Goal: Check status: Check status

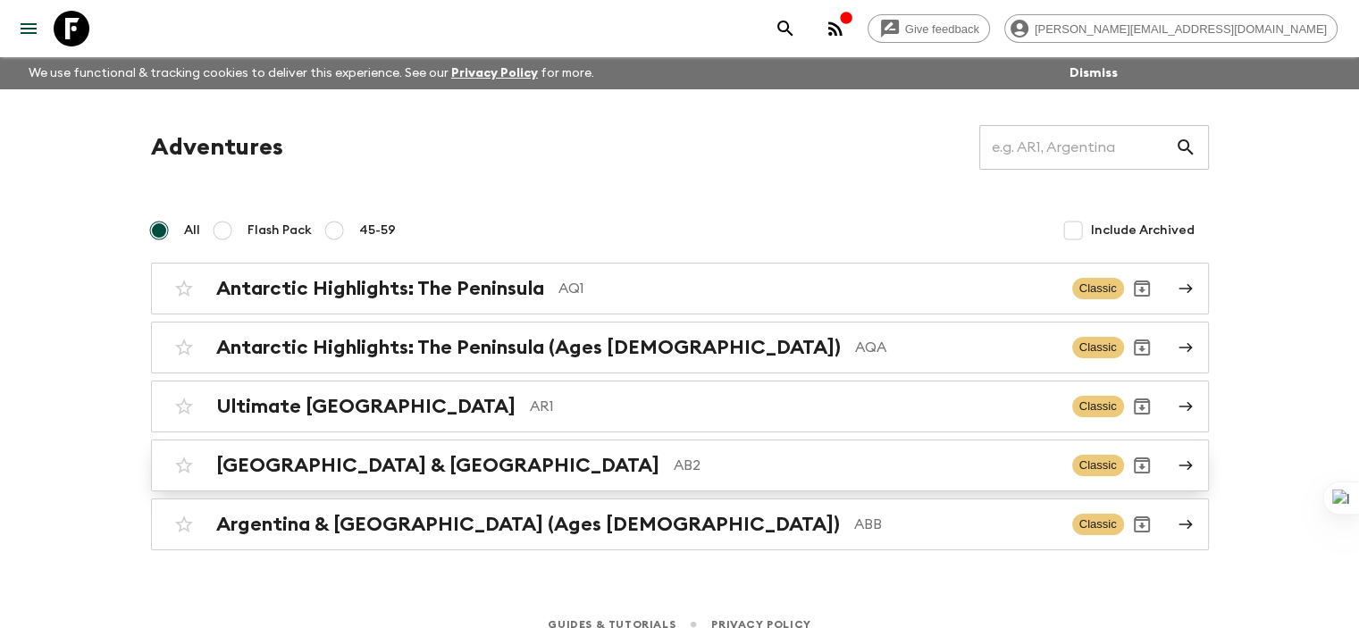
click at [360, 465] on h2 "[GEOGRAPHIC_DATA] & [GEOGRAPHIC_DATA]" at bounding box center [437, 465] width 443 height 23
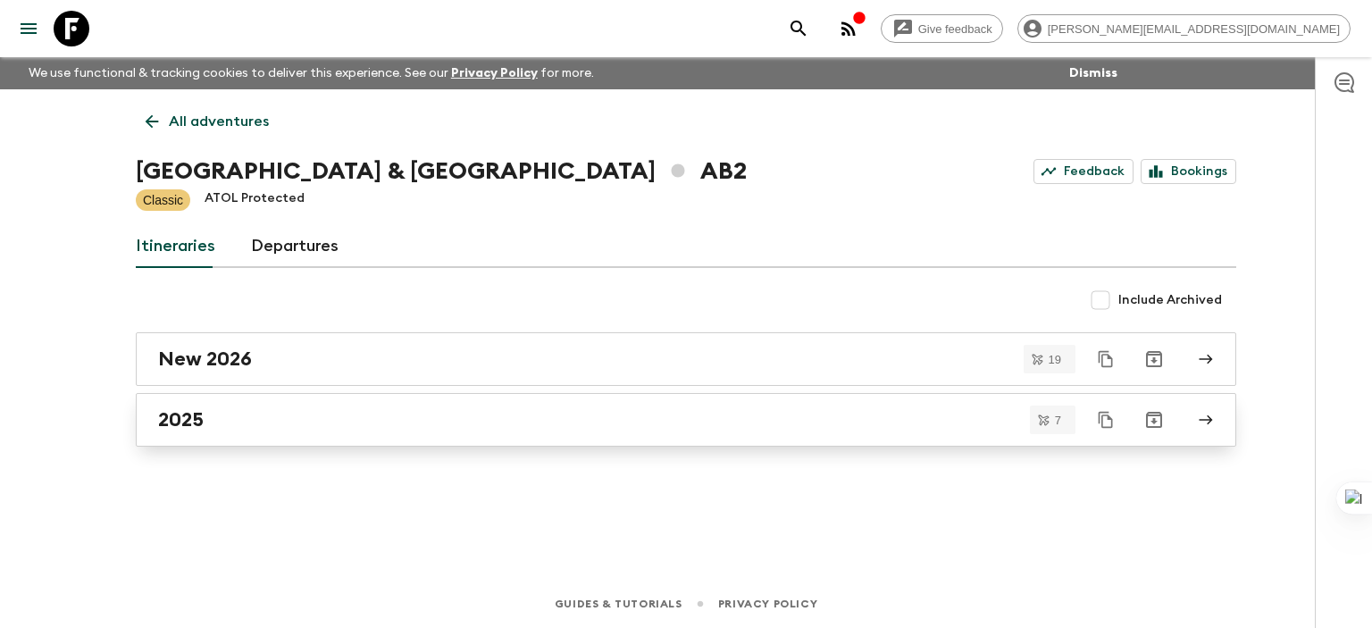
click at [193, 425] on h2 "2025" at bounding box center [181, 419] width 46 height 23
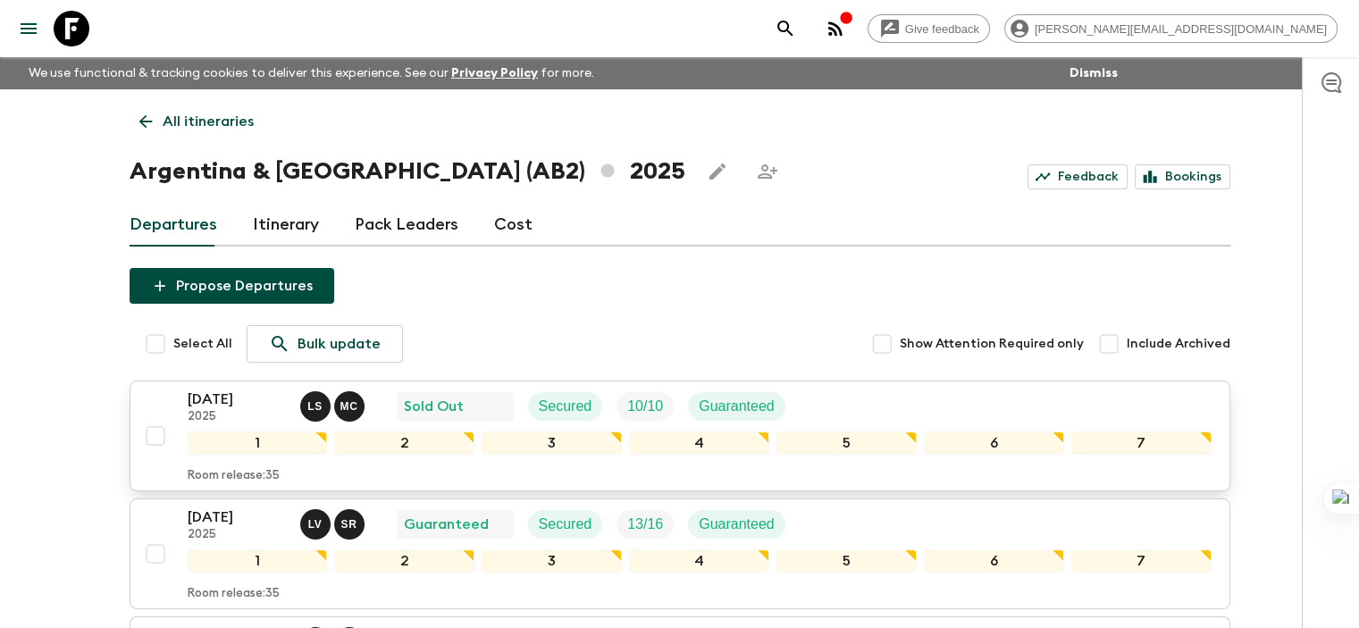
click at [249, 401] on p "[DATE]" at bounding box center [237, 399] width 98 height 21
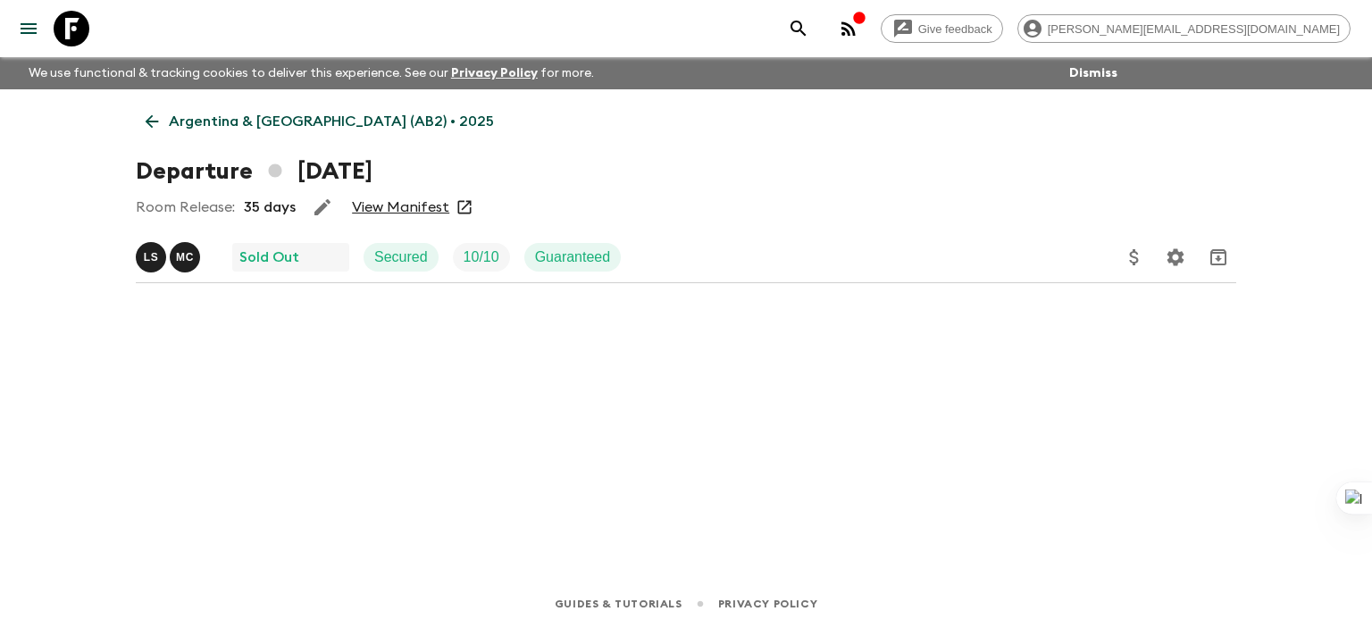
click at [407, 199] on link "View Manifest" at bounding box center [400, 207] width 97 height 18
